Goal: Transaction & Acquisition: Purchase product/service

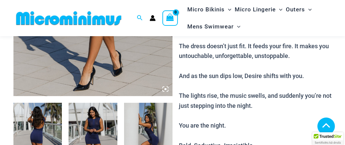
scroll to position [168, 0]
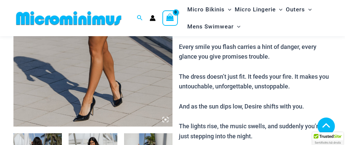
click at [106, 74] on img at bounding box center [92, 7] width 159 height 239
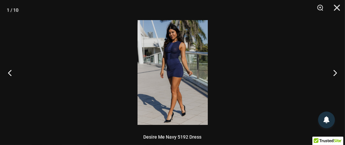
click at [176, 48] on img at bounding box center [172, 72] width 70 height 105
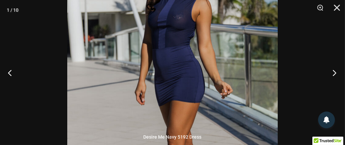
click at [334, 73] on button "Next" at bounding box center [332, 73] width 25 height 34
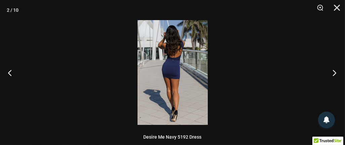
click at [334, 73] on button "Next" at bounding box center [332, 73] width 25 height 34
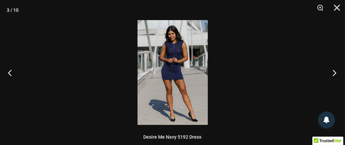
click at [334, 73] on button "Next" at bounding box center [332, 73] width 25 height 34
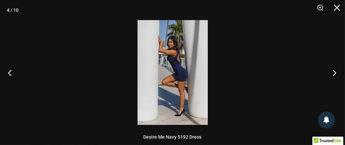
click at [334, 73] on button "Next" at bounding box center [332, 73] width 25 height 34
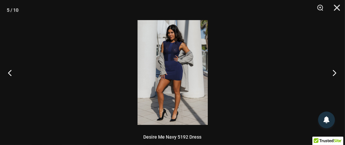
click at [334, 73] on button "Next" at bounding box center [332, 73] width 25 height 34
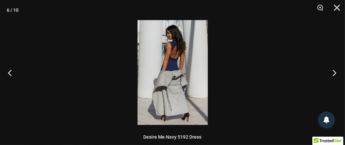
click at [334, 73] on button "Next" at bounding box center [332, 73] width 25 height 34
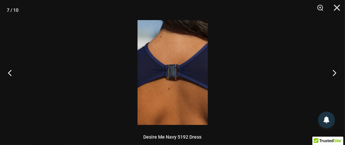
click at [334, 73] on button "Next" at bounding box center [332, 73] width 25 height 34
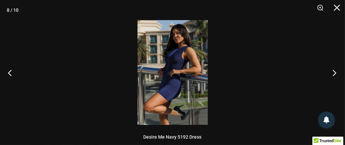
click at [334, 73] on button "Next" at bounding box center [332, 73] width 25 height 34
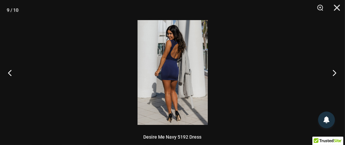
click at [334, 73] on button "Next" at bounding box center [332, 73] width 25 height 34
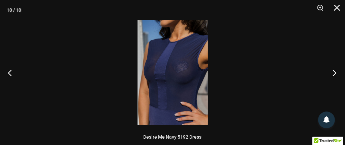
click at [334, 73] on button "Next" at bounding box center [332, 73] width 25 height 34
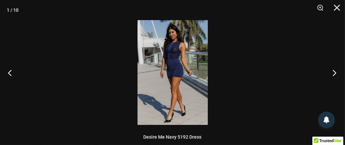
click at [334, 73] on button "Next" at bounding box center [332, 73] width 25 height 34
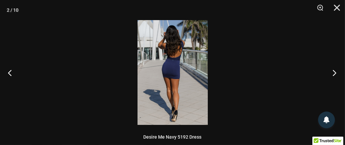
click at [334, 73] on button "Next" at bounding box center [332, 73] width 25 height 34
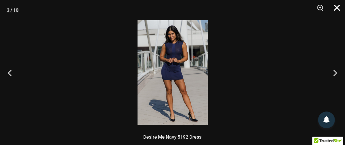
click at [336, 9] on button "Close" at bounding box center [334, 10] width 17 height 20
